Goal: Information Seeking & Learning: Learn about a topic

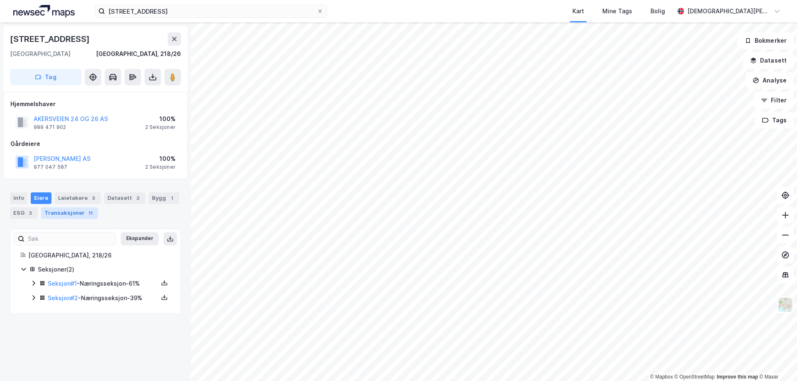
click at [76, 210] on div "Transaksjoner 11" at bounding box center [69, 213] width 57 height 12
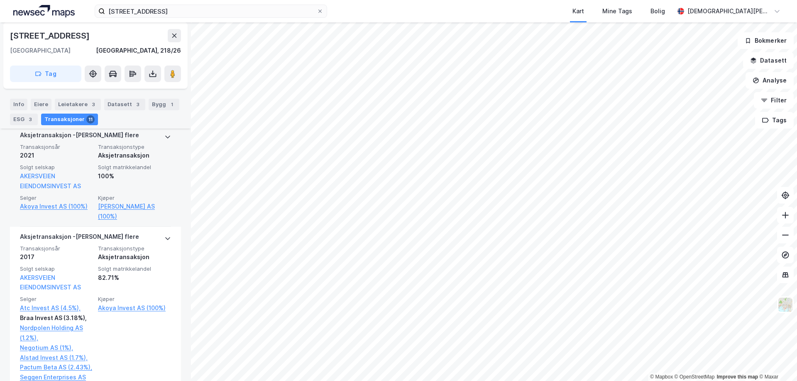
scroll to position [207, 0]
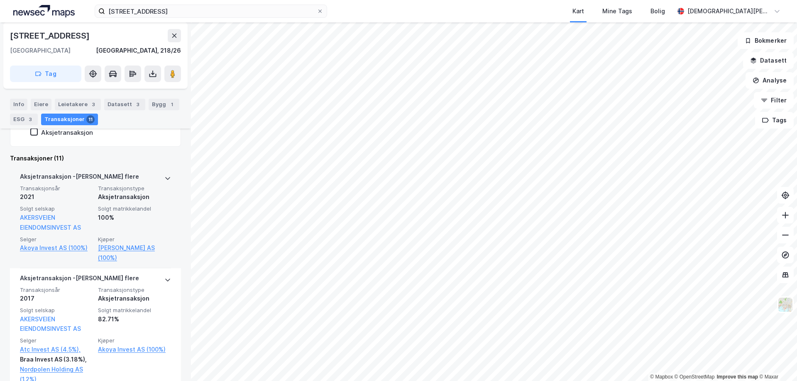
click at [161, 191] on span "Transaksjonstype" at bounding box center [134, 188] width 73 height 7
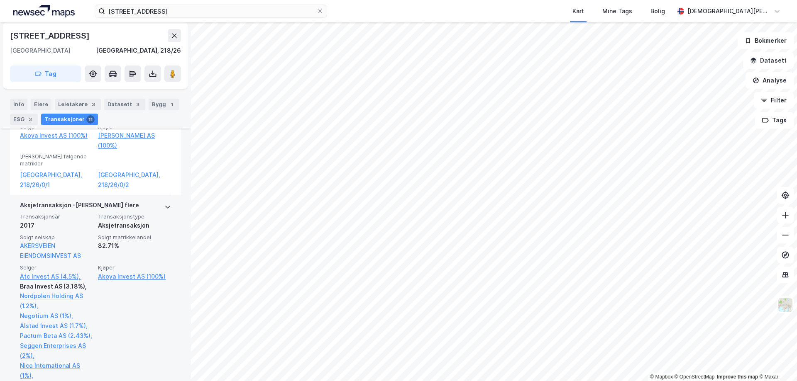
scroll to position [332, 0]
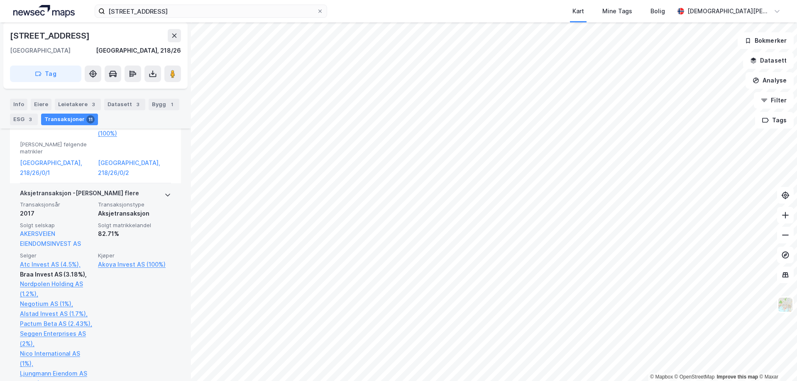
click at [158, 222] on span "Solgt matrikkelandel" at bounding box center [134, 225] width 73 height 7
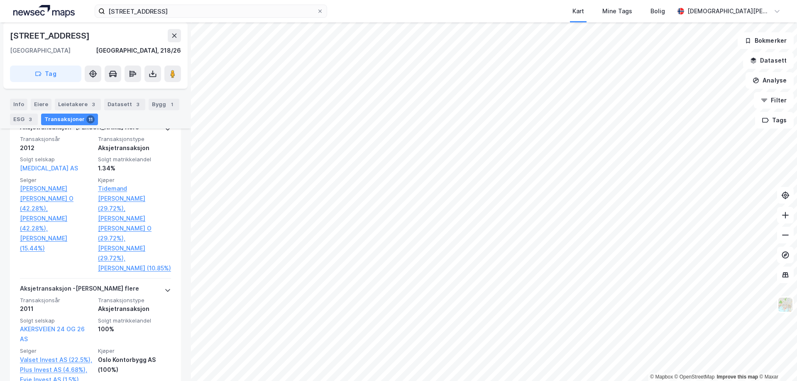
scroll to position [1617, 0]
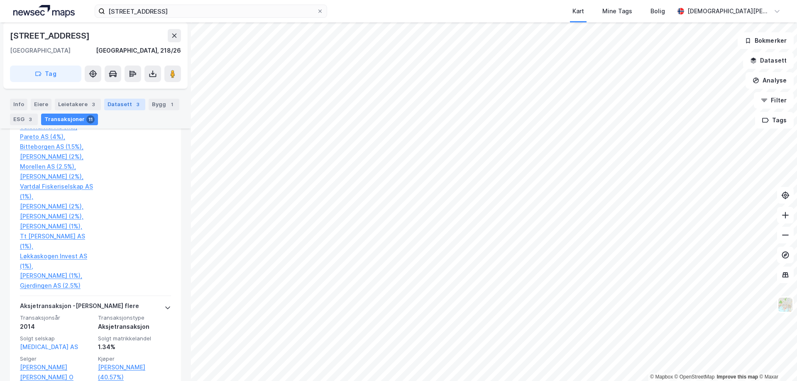
click at [128, 102] on div "Datasett 3" at bounding box center [124, 105] width 41 height 12
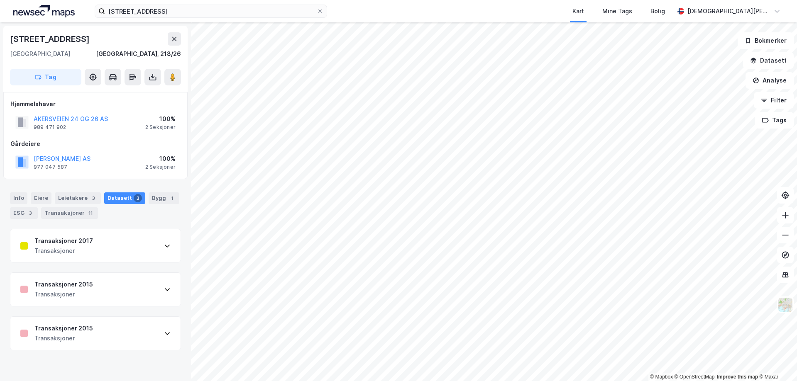
click at [147, 250] on div "Transaksjoner 2017 Transaksjoner" at bounding box center [95, 245] width 170 height 33
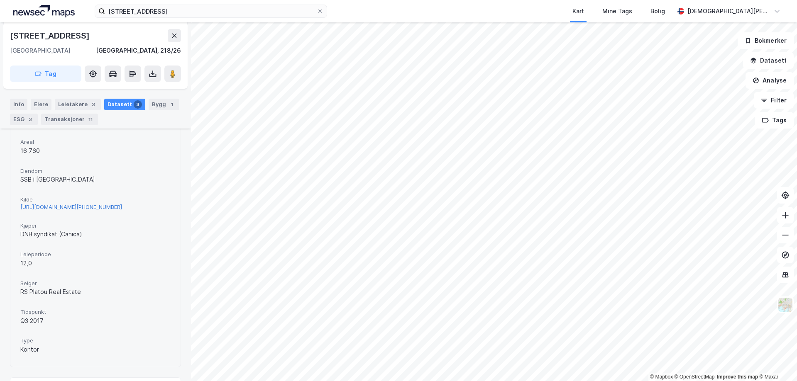
scroll to position [124, 0]
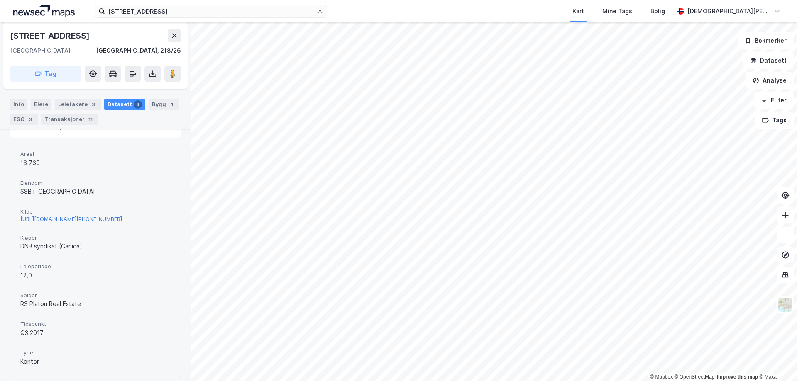
click at [107, 223] on div "[URL][DOMAIN_NAME][PHONE_NUMBER]" at bounding box center [71, 219] width 102 height 7
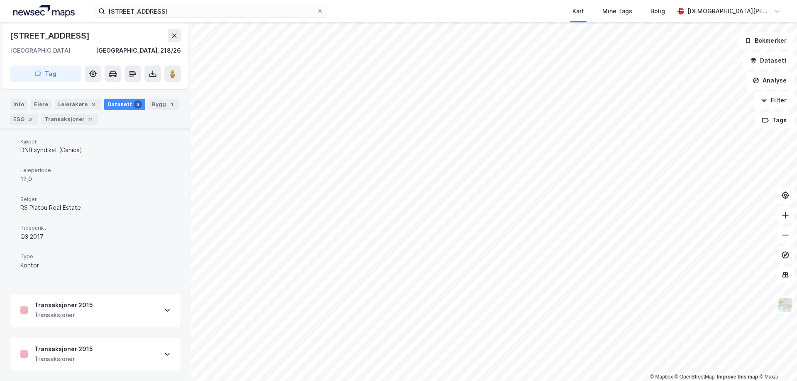
scroll to position [235, 0]
click at [142, 293] on div "Transaksjoner 2017 Transaksjoner Areal 16 760 Eiendom SSB i Akersbakken Kilde […" at bounding box center [95, 189] width 171 height 363
click at [154, 298] on div "Transaksjoner 2015 Transaksjoner" at bounding box center [95, 310] width 170 height 33
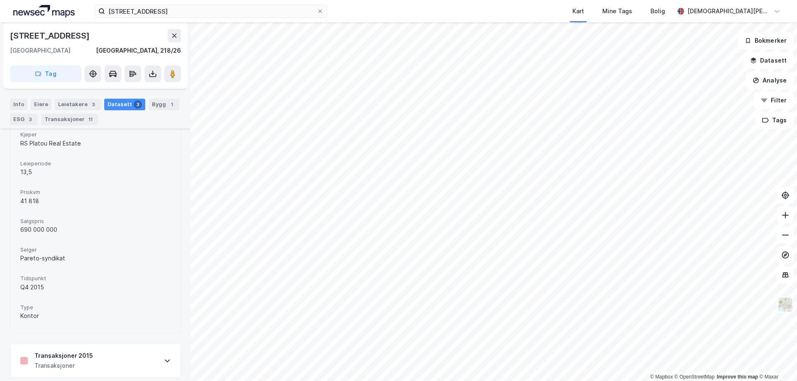
scroll to position [466, 0]
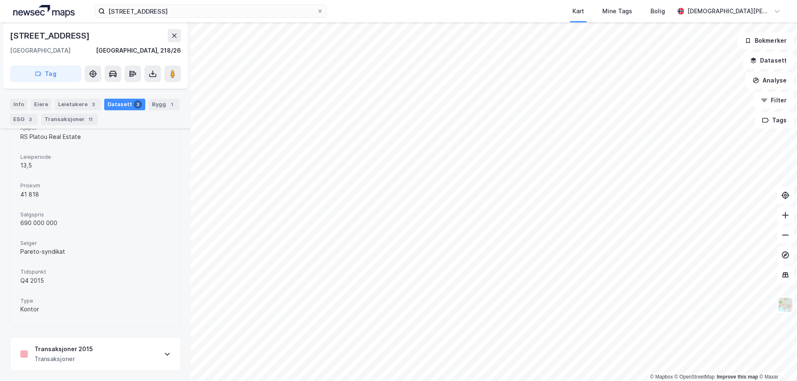
click at [140, 347] on div "Transaksjoner 2015 Transaksjoner" at bounding box center [95, 354] width 170 height 33
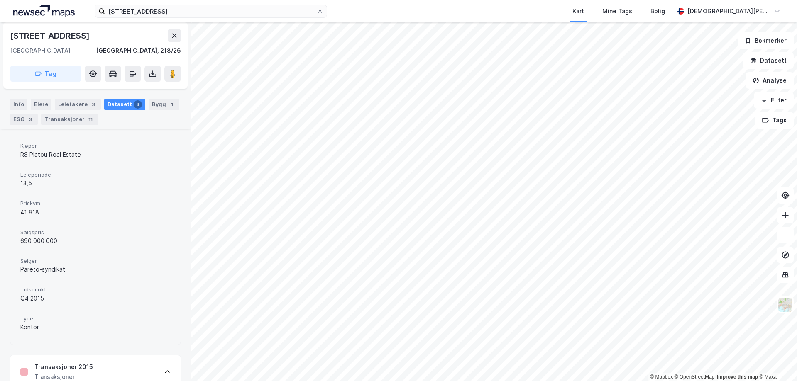
scroll to position [456, 0]
